Goal: Contribute content: Contribute content

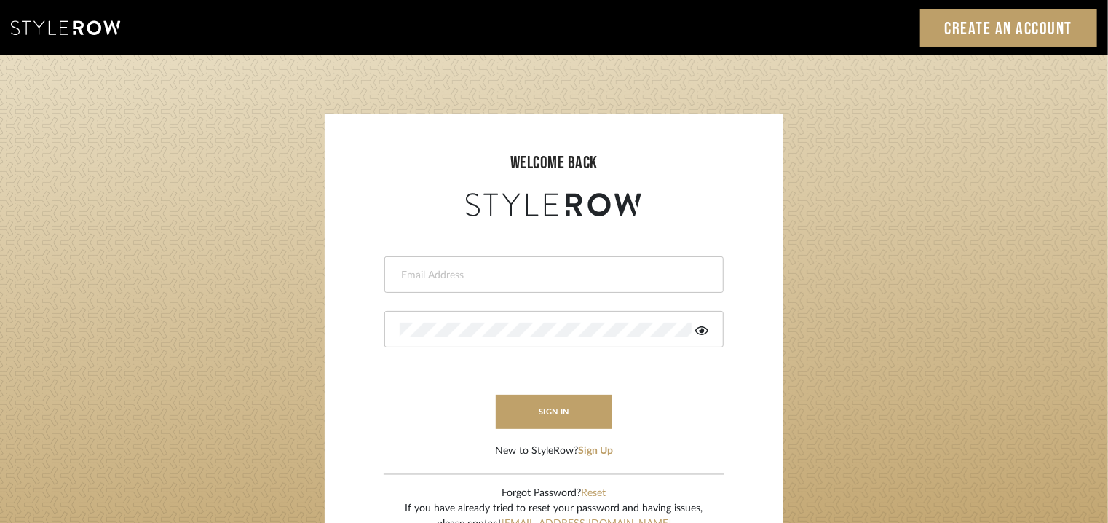
click at [406, 272] on input "email" at bounding box center [552, 275] width 305 height 15
type input "tehseen@mancini-design.com"
click at [495, 338] on div at bounding box center [554, 329] width 339 height 36
click at [700, 329] on icon at bounding box center [701, 331] width 13 height 12
click at [152, 331] on login-page "welcome back tehseen@mancini-design.com sign in New to StyleRow? Sign Up Forgot…" at bounding box center [554, 318] width 1108 height 527
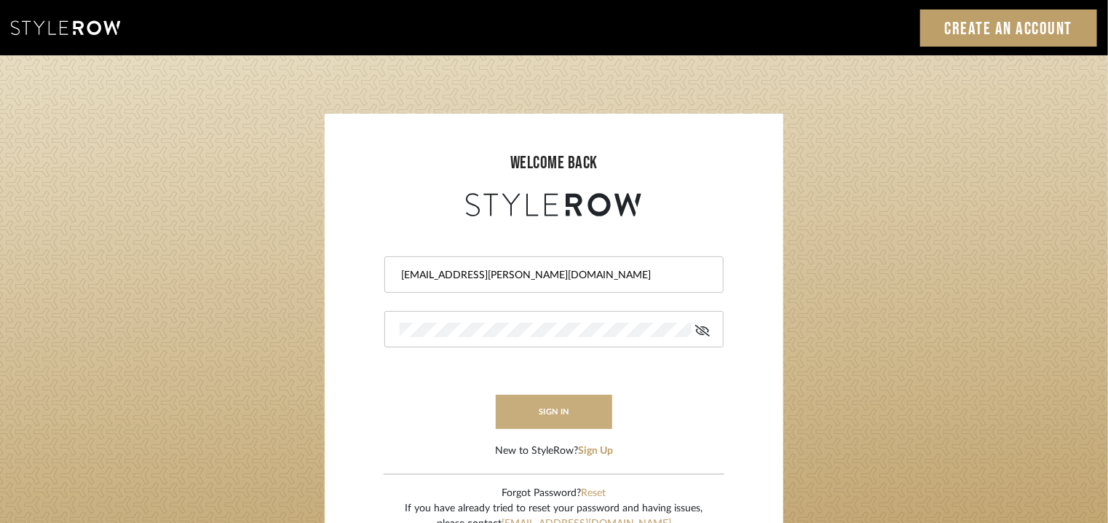
click at [607, 403] on button "sign in" at bounding box center [554, 412] width 117 height 34
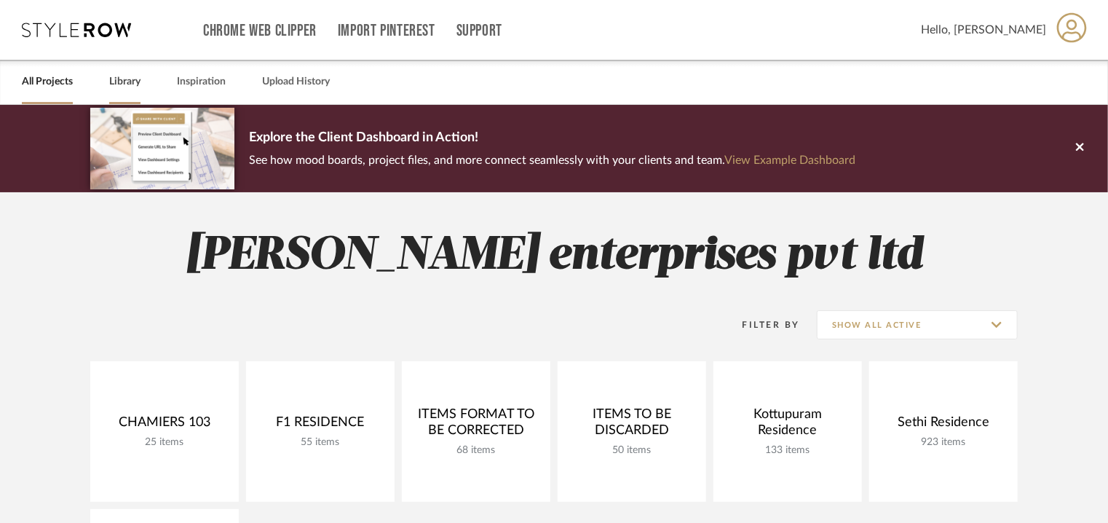
click at [133, 82] on link "Library" at bounding box center [124, 82] width 31 height 20
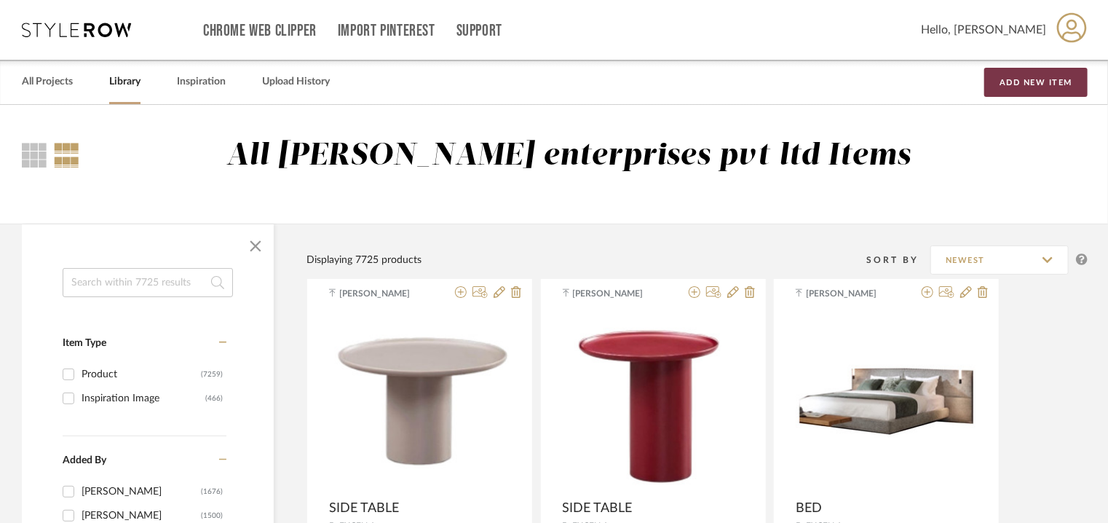
click at [1047, 85] on button "Add New Item" at bounding box center [1036, 82] width 103 height 29
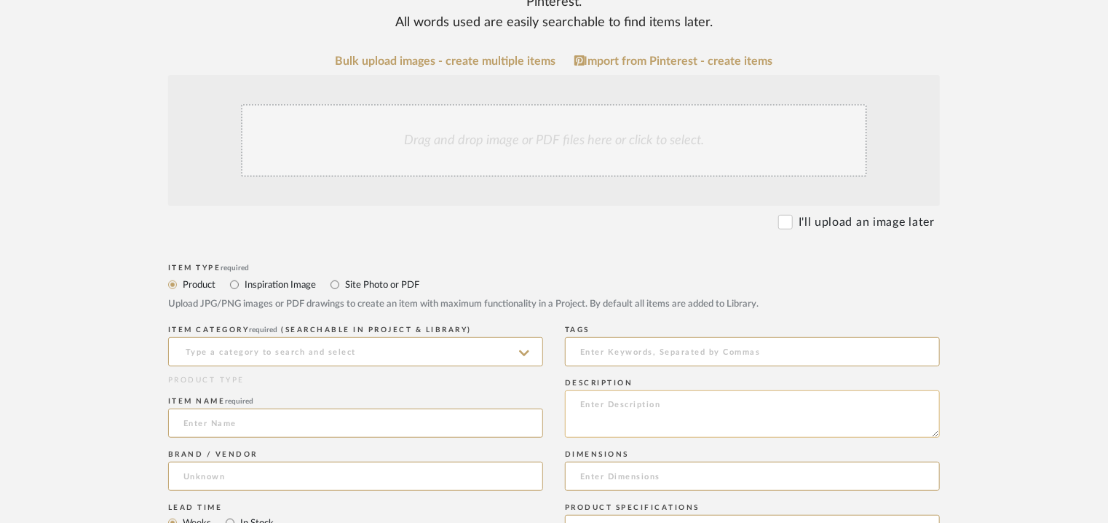
scroll to position [291, 0]
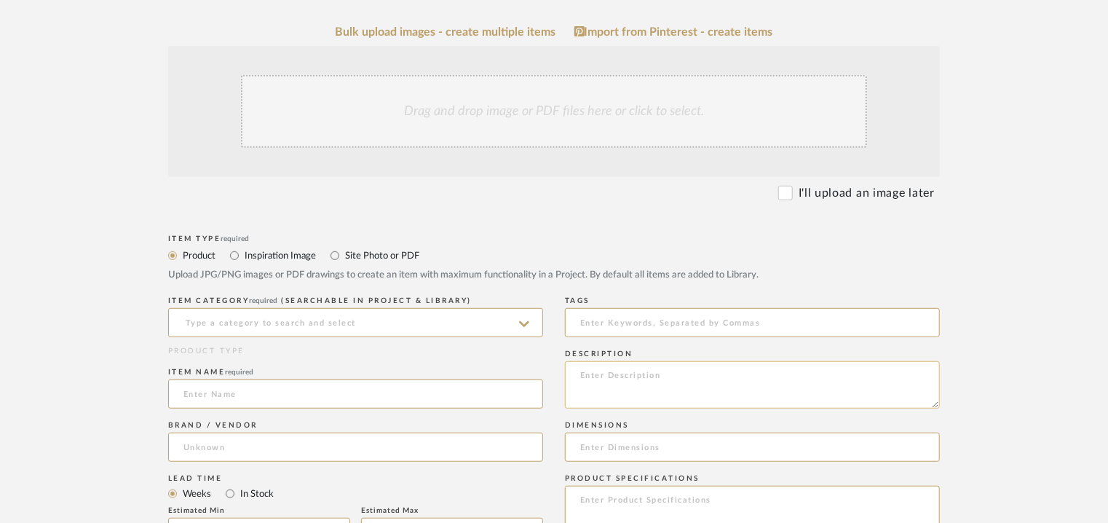
paste textarea "Type: Pouf Designer : Na Dimension(s): Width: 68cm Height: 40cm Depth: 68cm Mat…"
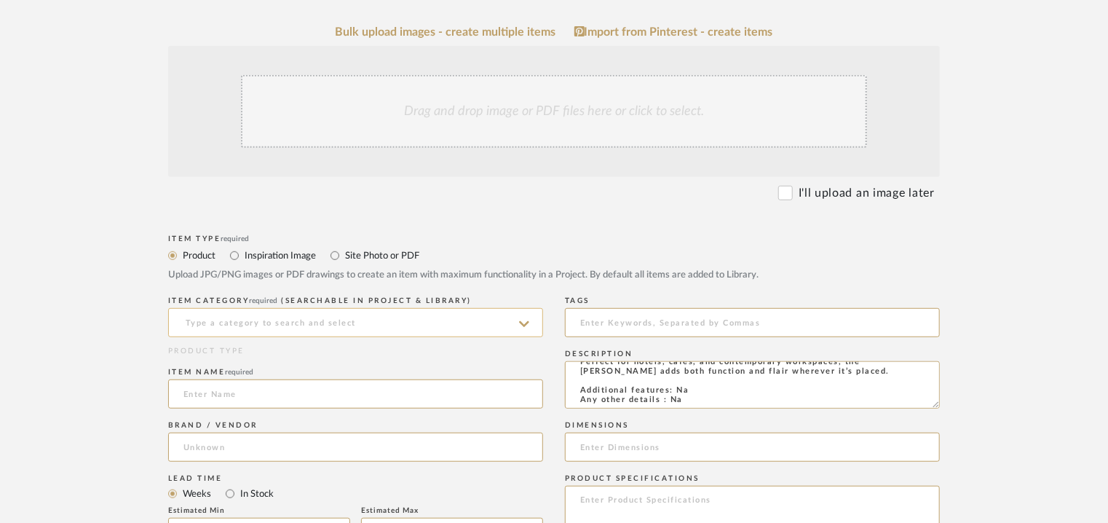
type textarea "Type: Pouf Designer : Na Dimension(s): Width: 68cm Height: 40cm Depth: 68cm Mat…"
click at [315, 323] on input at bounding box center [355, 322] width 375 height 29
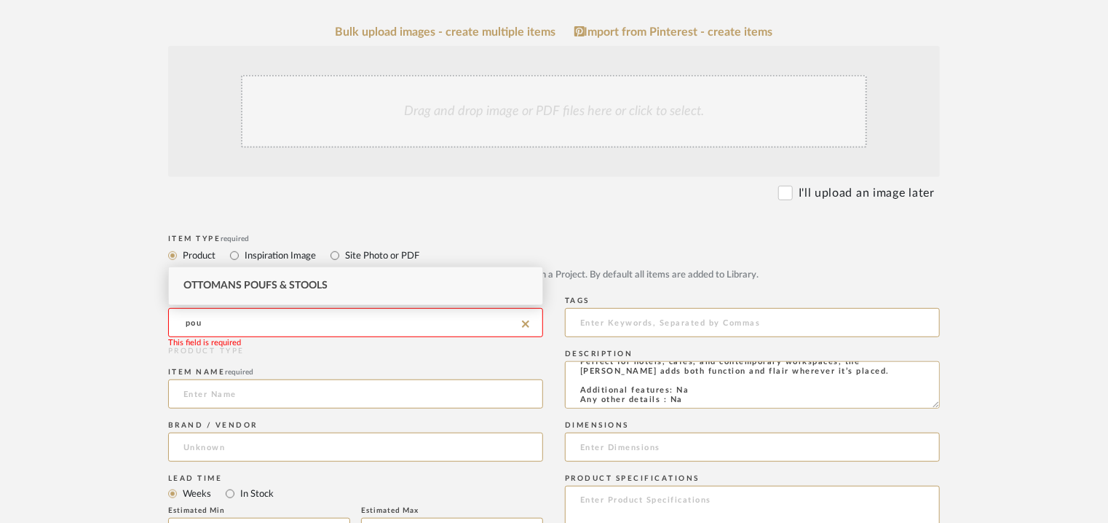
click at [305, 283] on span "Ottomans Poufs & Stools" at bounding box center [256, 285] width 144 height 10
type input "Ottomans Poufs & Stools"
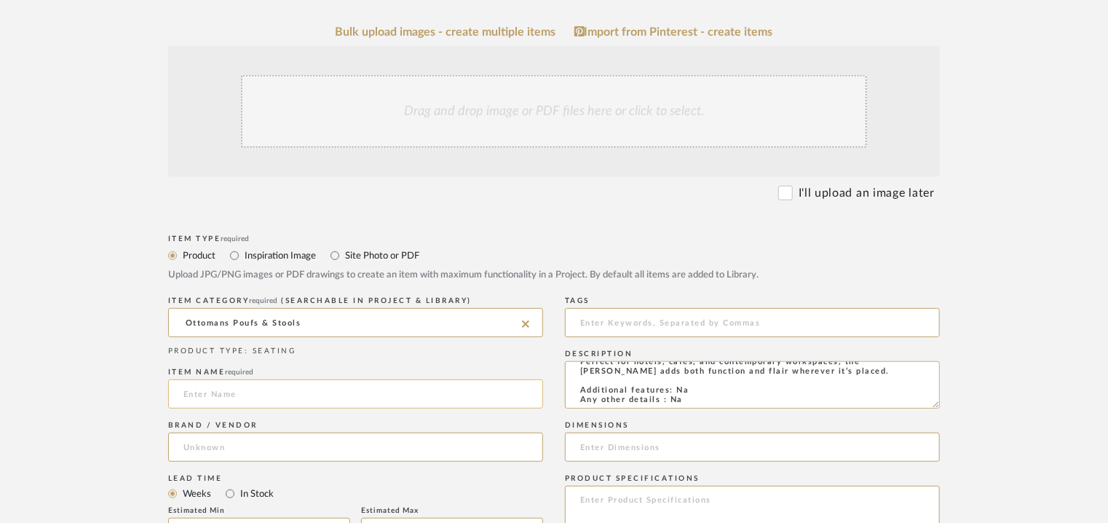
click at [245, 388] on input at bounding box center [355, 393] width 375 height 29
type input "m"
type input "MANZANA POUF"
click at [232, 442] on input at bounding box center [355, 447] width 375 height 29
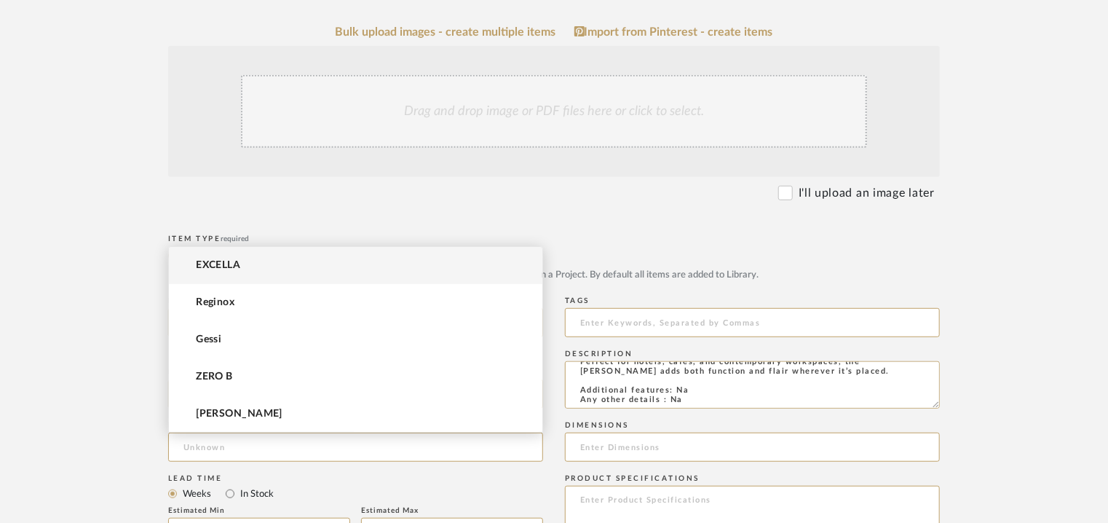
click at [381, 478] on div "Lead Time" at bounding box center [355, 478] width 375 height 9
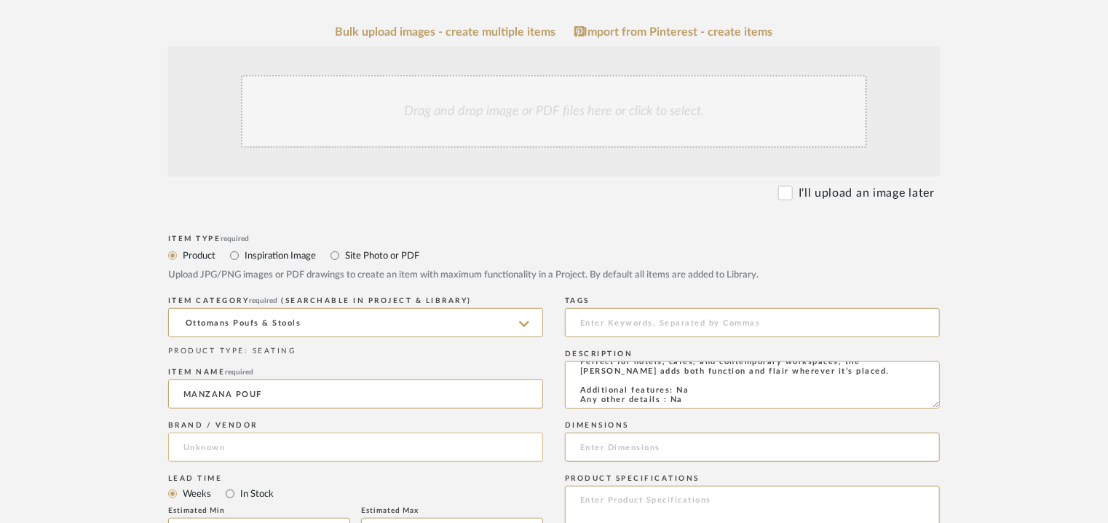
click at [256, 451] on input at bounding box center [355, 447] width 375 height 29
type input "Furniture Fusion"
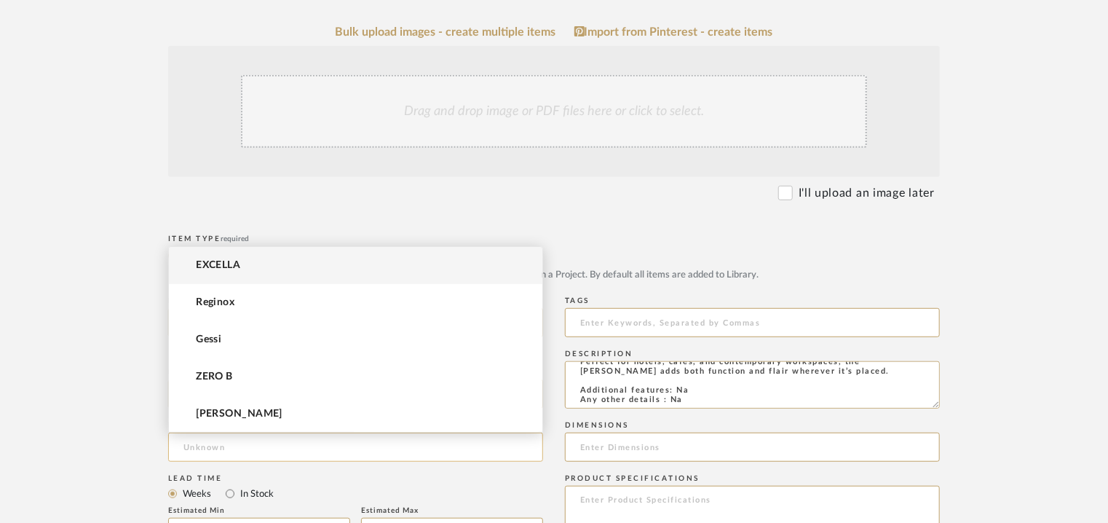
click at [320, 446] on input at bounding box center [355, 447] width 375 height 29
type input "Furniture Fusion"
click at [335, 494] on mat-radio-group "Weeks In Stock" at bounding box center [355, 493] width 375 height 18
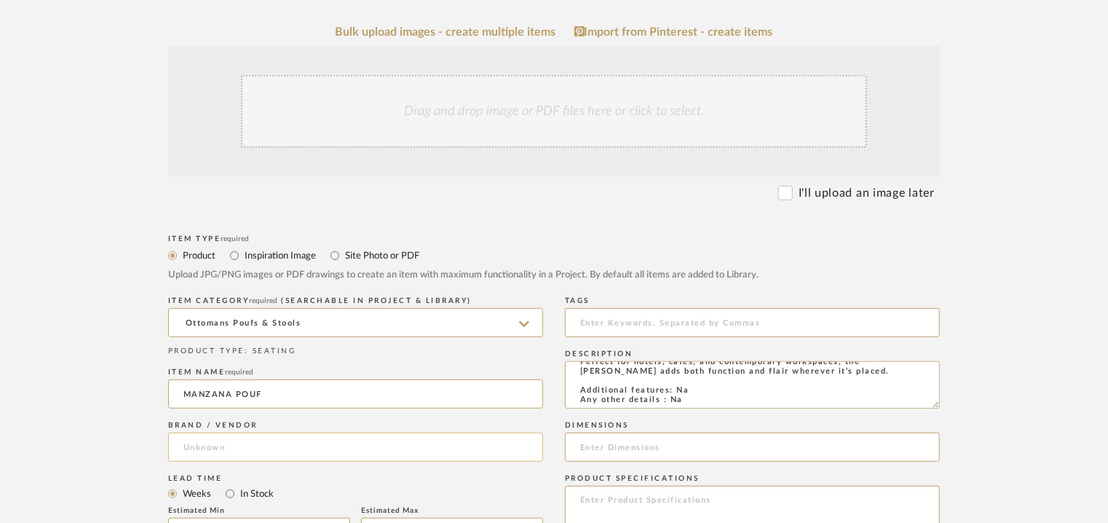
click at [246, 449] on input at bounding box center [355, 447] width 375 height 29
type input "Furniture Fusion"
click at [292, 484] on span "Click to add "Furniture Fusion" as a new Brand" at bounding box center [307, 484] width 222 height 12
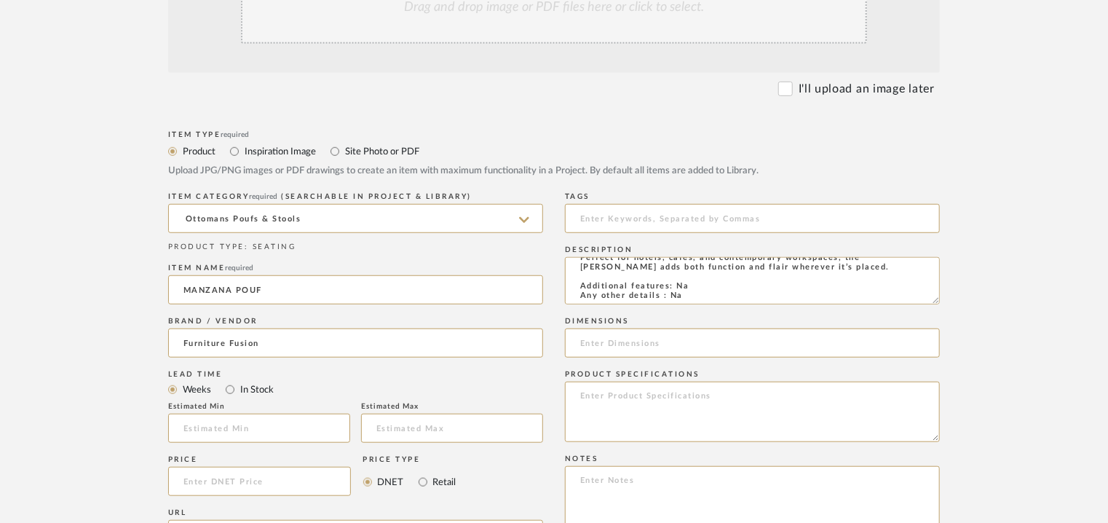
scroll to position [437, 0]
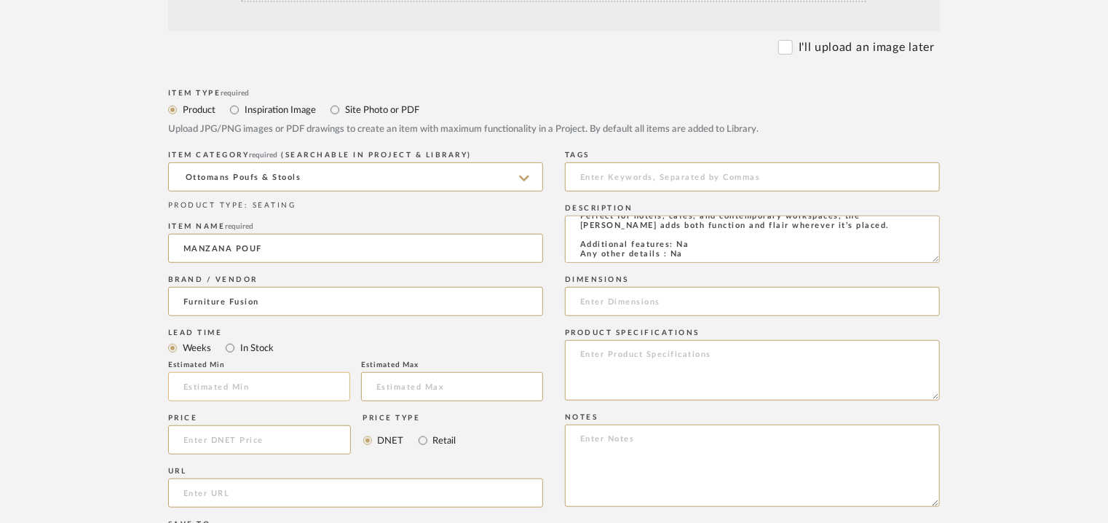
click at [299, 377] on input at bounding box center [259, 386] width 182 height 29
type input "8"
click at [630, 177] on input at bounding box center [752, 176] width 375 height 29
type input "pouf,"
click at [762, 242] on textarea "Type: Pouf Designer : Na Dimension(s): Width: 68cm Height: 40cm Depth: 68cm Mat…" at bounding box center [752, 239] width 375 height 47
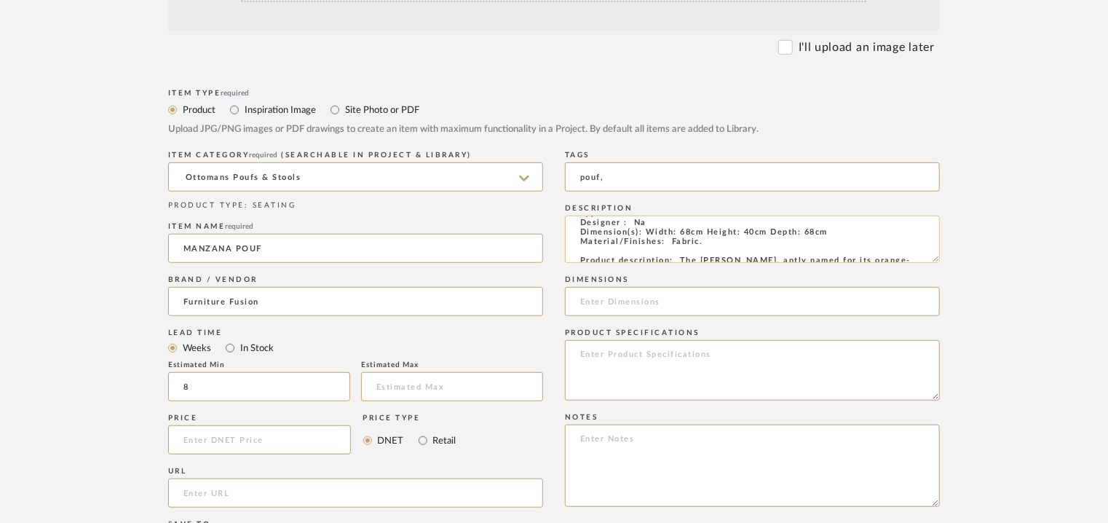
scroll to position [0, 0]
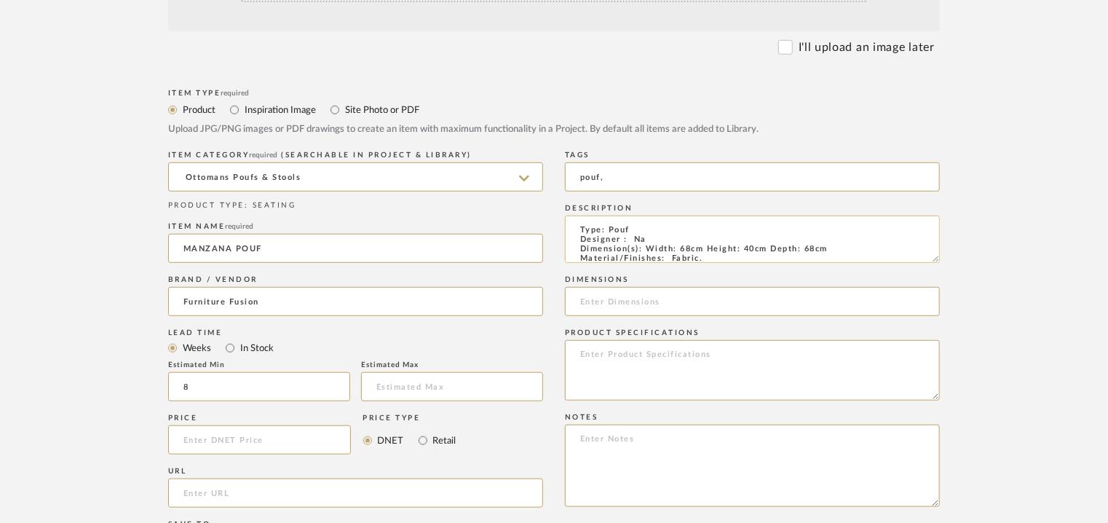
drag, startPoint x: 835, startPoint y: 251, endPoint x: 647, endPoint y: 248, distance: 188.6
click at [647, 248] on textarea "Type: Pouf Designer : Na Dimension(s): Width: 68cm Height: 40cm Depth: 68cm Mat…" at bounding box center [752, 239] width 375 height 47
click at [594, 299] on input at bounding box center [752, 301] width 375 height 29
paste input "Width: 68cm Height: 40cm Depth: 68cm"
type input "Width: 68cm Height: 40cm Depth: 68cm"
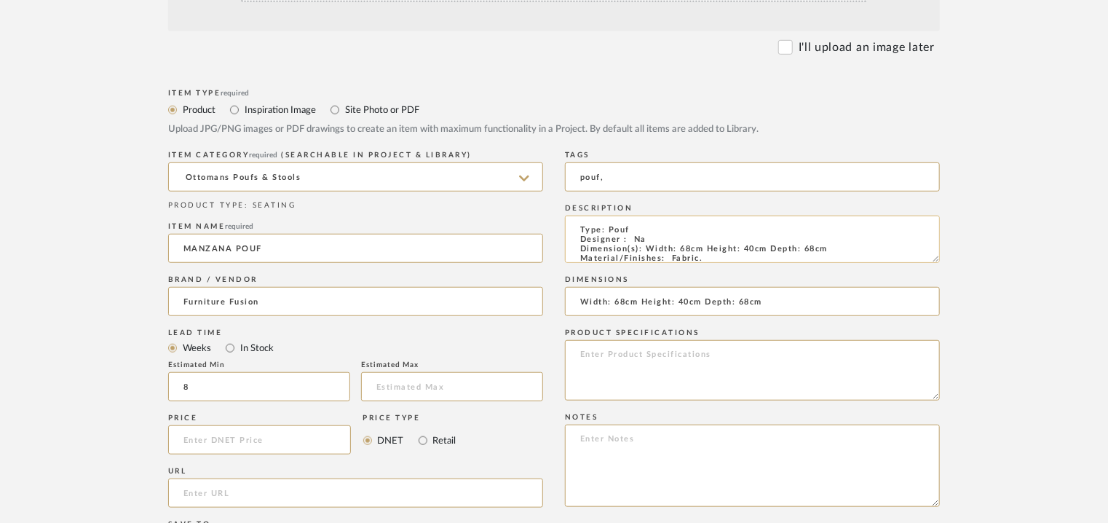
click at [691, 252] on textarea "Type: Pouf Designer : Na Dimension(s): Width: 68cm Height: 40cm Depth: 68cm Mat…" at bounding box center [752, 239] width 375 height 47
drag, startPoint x: 769, startPoint y: 248, endPoint x: 647, endPoint y: 248, distance: 121.6
click at [647, 248] on textarea "Type: Pouf Designer : Na Dimension(s): Width 68 x Height 40 x Depth 68cm Materi…" at bounding box center [752, 239] width 375 height 47
type textarea "Type: Pouf Designer : Na Dimension(s): Width 68 x Height 40 x Depth 68cm Materi…"
drag, startPoint x: 673, startPoint y: 304, endPoint x: 581, endPoint y: 305, distance: 91.8
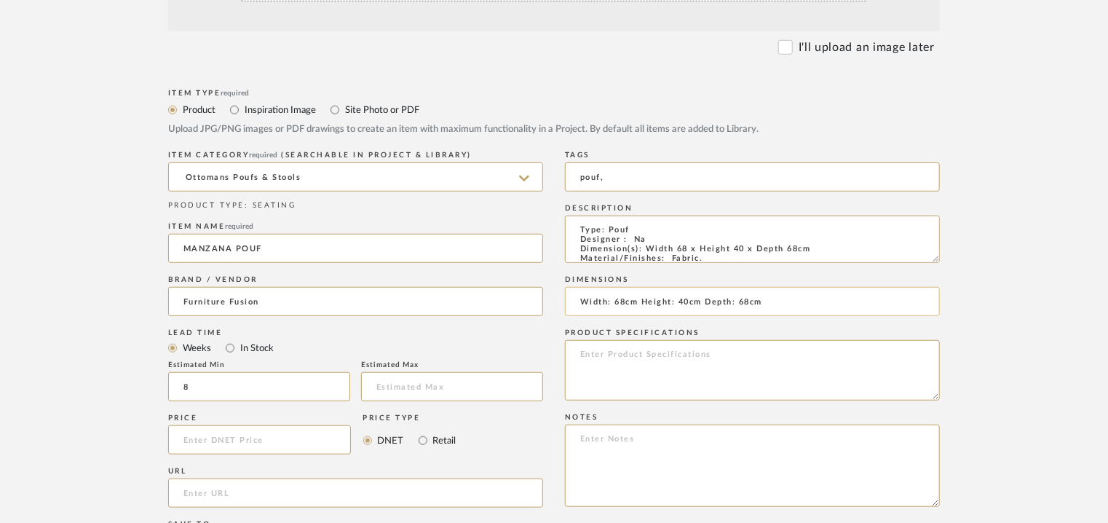
click at [581, 305] on input "Width: 68cm Height: 40cm Depth: 68cm" at bounding box center [752, 301] width 375 height 29
paste input "68 x Height 40 x Depth"
type input "Width 68 x Height 40 x Depth 68cm"
paste textarea "Price : £469* (minimum order applies) Lead time: 8+ weeks Customizable : Na 3D …"
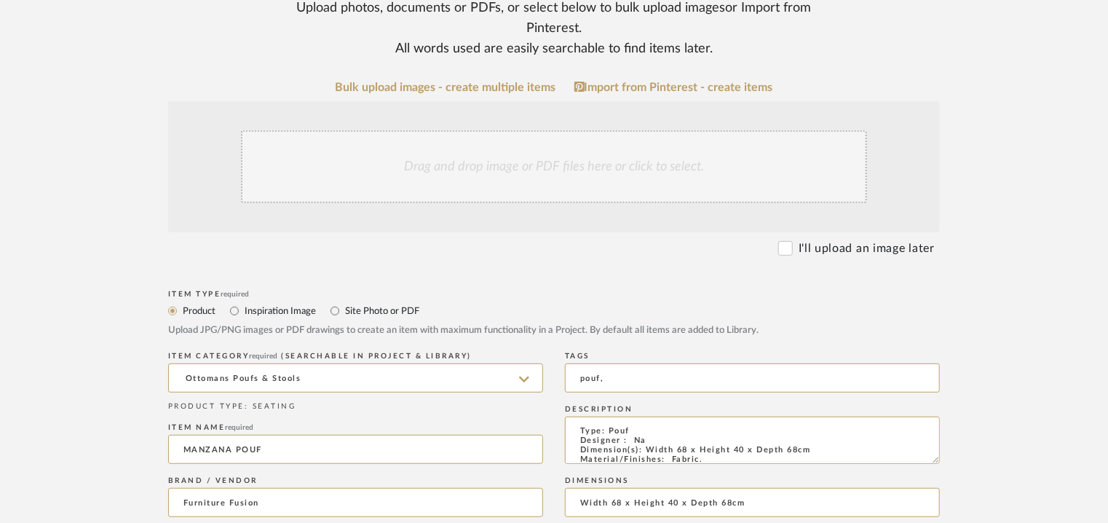
scroll to position [218, 0]
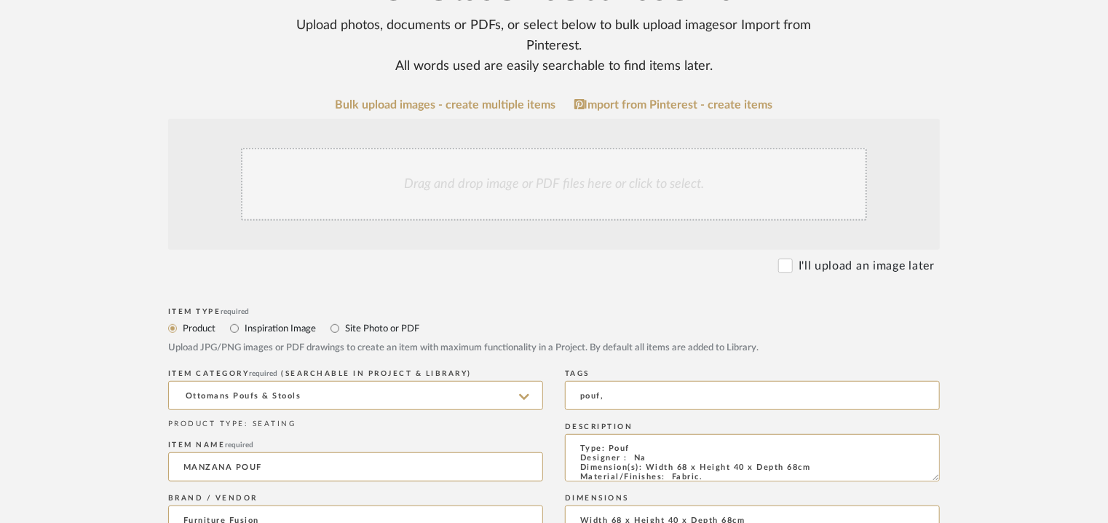
type textarea "Price : £469* (minimum order applies) Lead time: 8+ weeks Customizable : Na 3D …"
click at [529, 197] on div "Drag and drop image or PDF files here or click to select." at bounding box center [554, 184] width 626 height 73
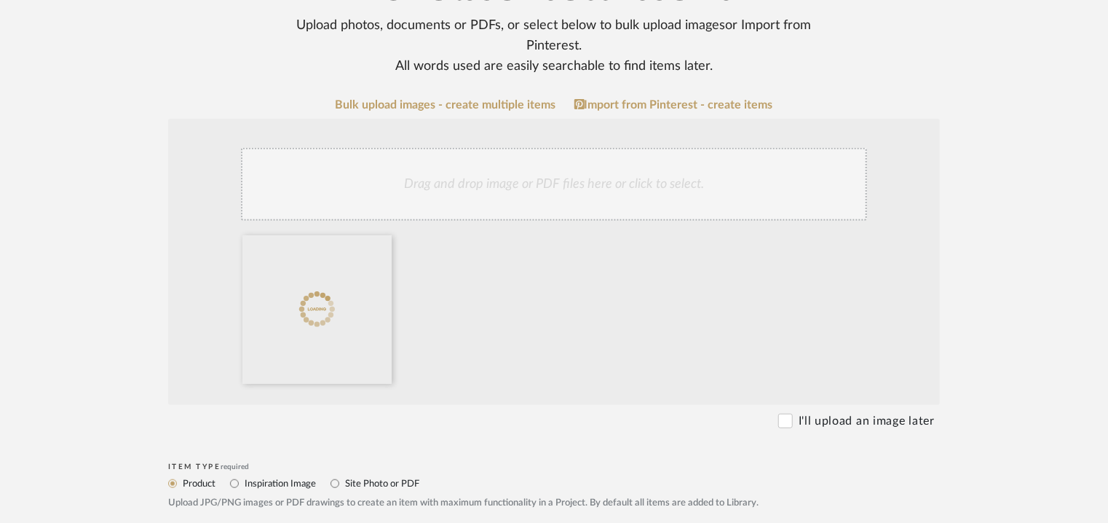
click at [467, 197] on div "Drag and drop image or PDF files here or click to select." at bounding box center [554, 184] width 626 height 73
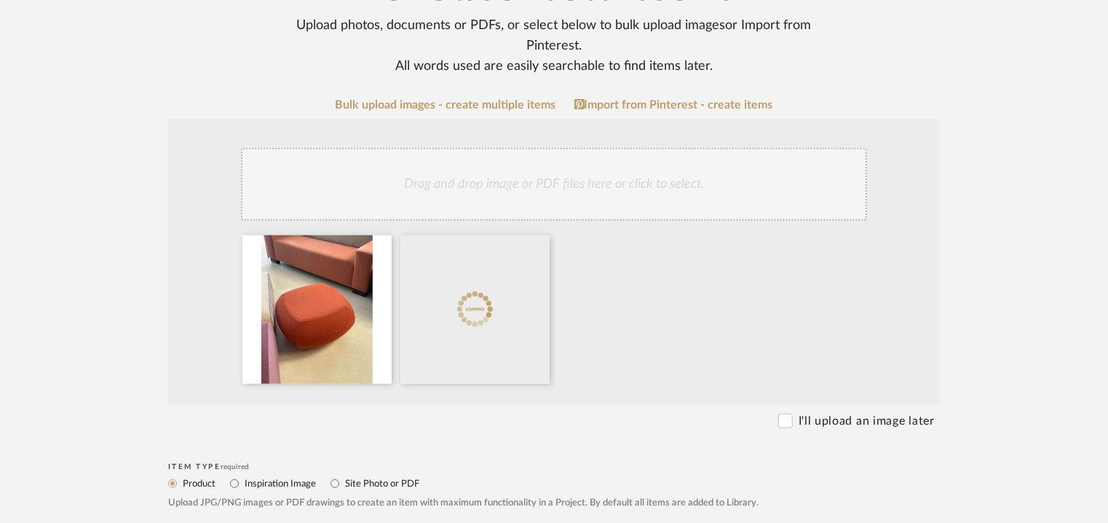
click at [452, 192] on div "Drag and drop image or PDF files here or click to select." at bounding box center [554, 184] width 626 height 73
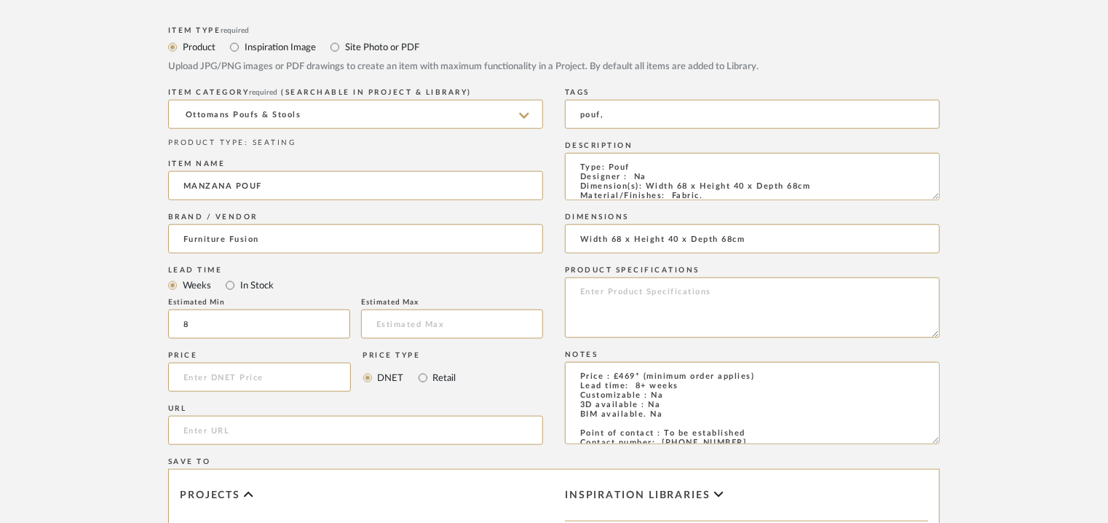
scroll to position [655, 0]
paste input "https://furniturefusion.co.uk/furniture/manzana-pouf"
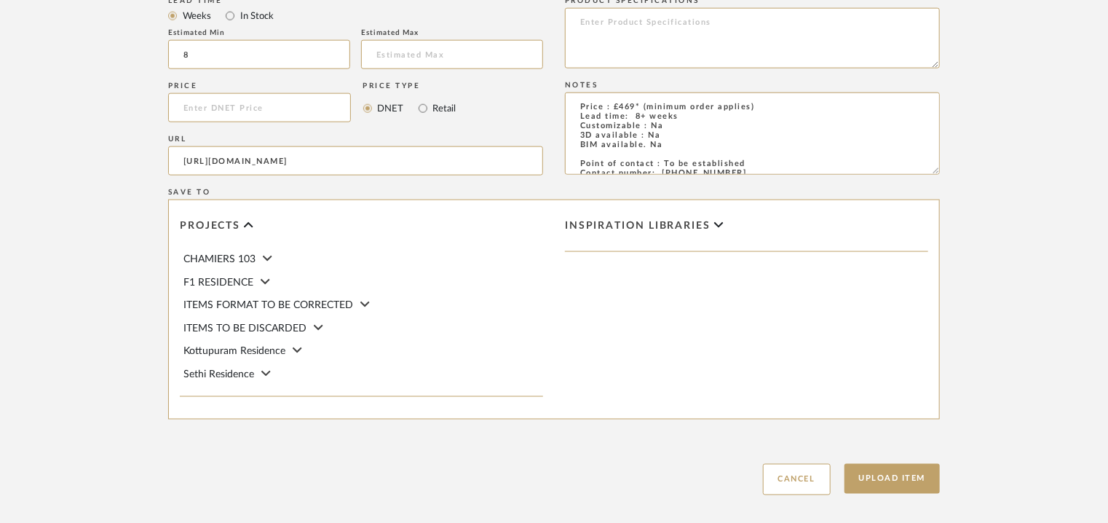
scroll to position [999, 0]
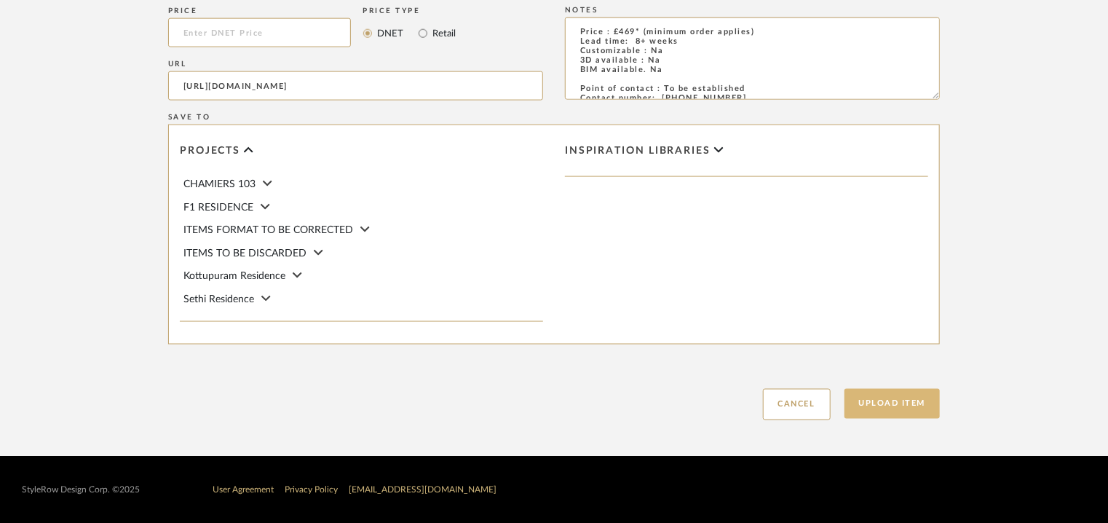
type input "https://furniturefusion.co.uk/furniture/manzana-pouf"
click at [913, 402] on button "Upload Item" at bounding box center [893, 404] width 96 height 30
